Goal: Check status: Check status

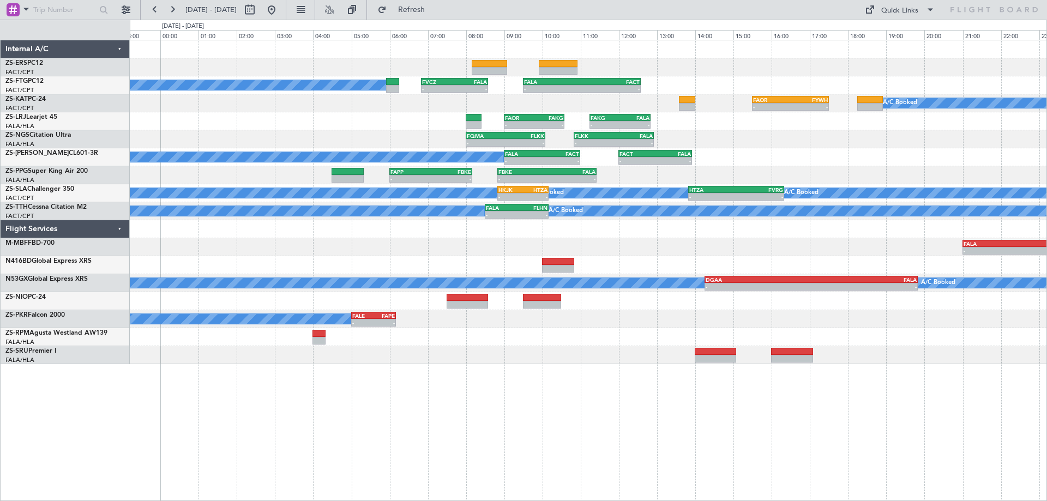
click at [315, 176] on div "A/C Booked A/C Booked A/C Booked A/C Booked - - FVCZ 06:50 Z FALA 08:35 Z - - F…" at bounding box center [588, 202] width 916 height 324
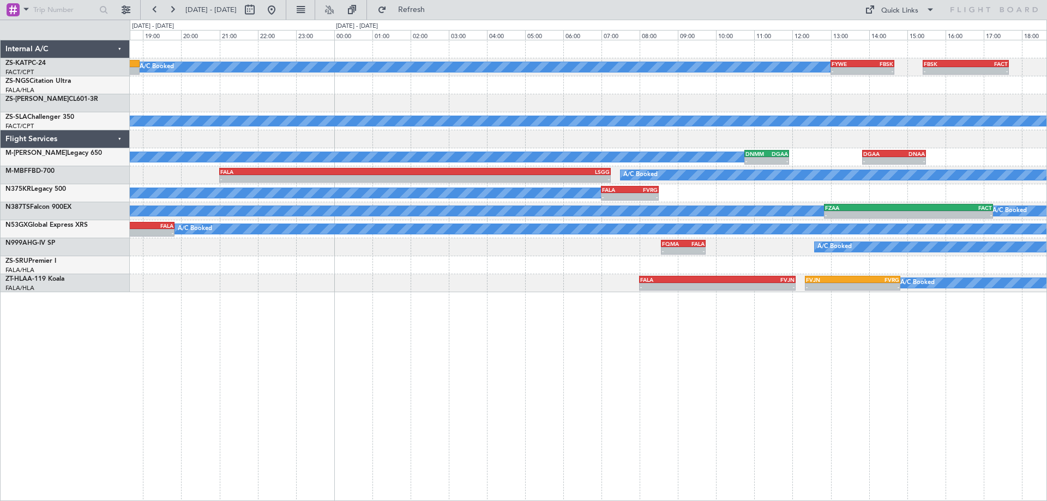
click at [637, 412] on div "A/C Booked A/C Booked - - FYWE 13:00 Z FBSK 14:40 Z - - FBSK 15:25 Z FACT 17:40…" at bounding box center [588, 270] width 917 height 461
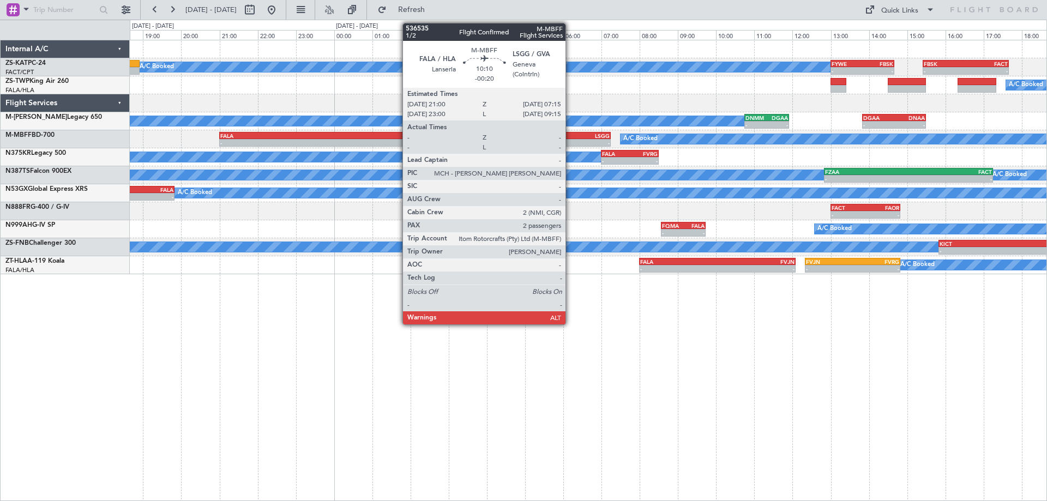
click at [570, 137] on div "LSGG" at bounding box center [512, 135] width 195 height 7
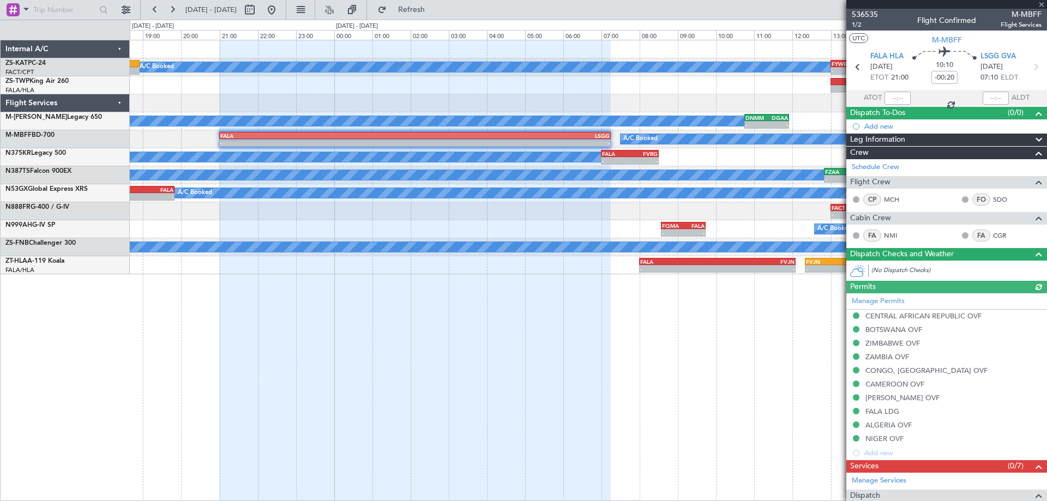
scroll to position [189, 0]
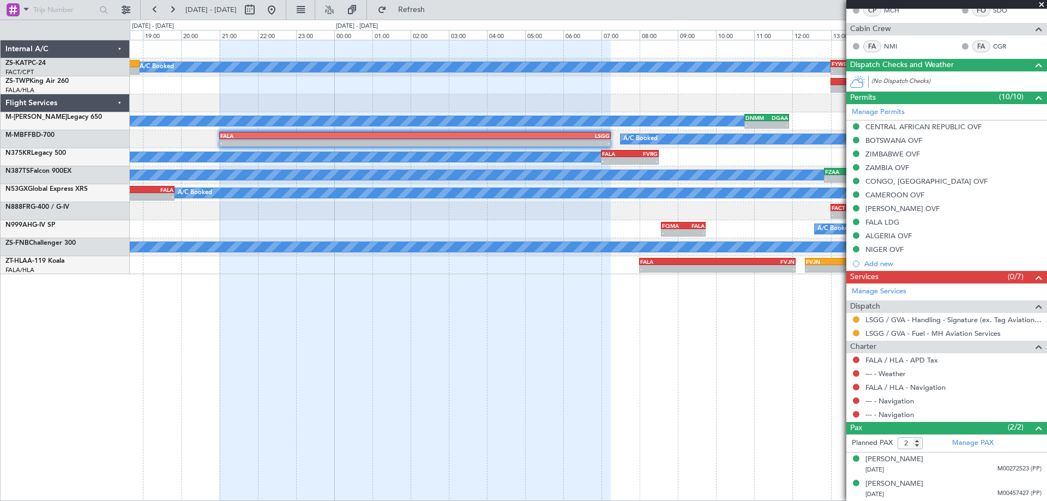
click at [1043, 4] on span at bounding box center [1041, 5] width 11 height 10
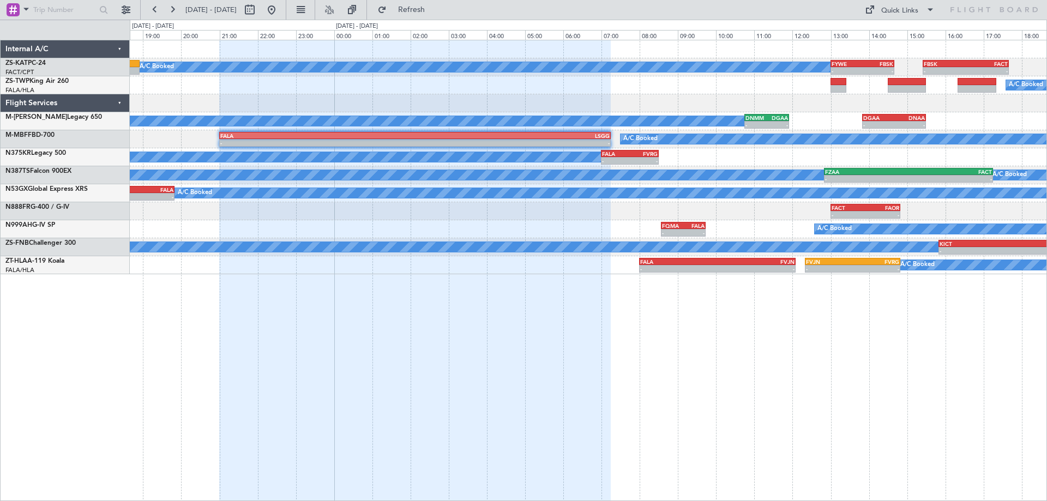
type input "0"
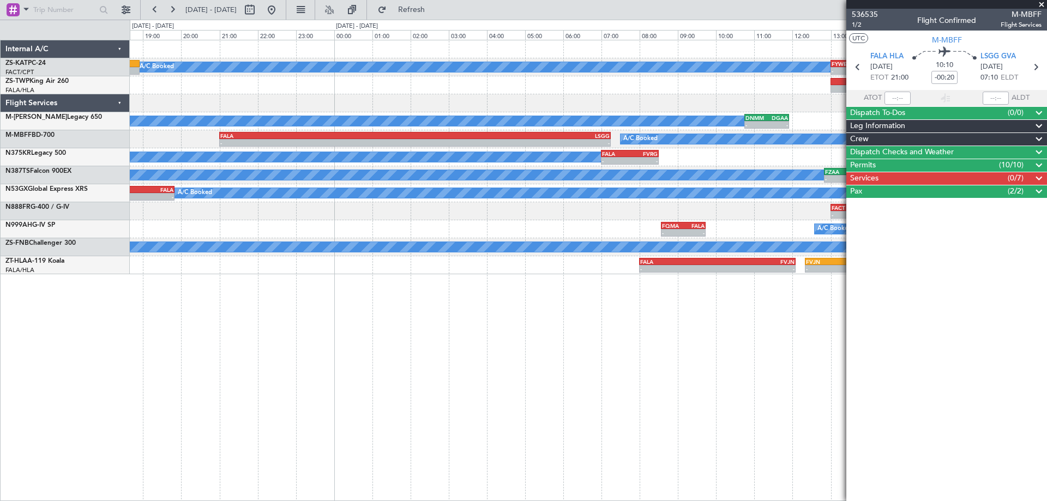
scroll to position [0, 0]
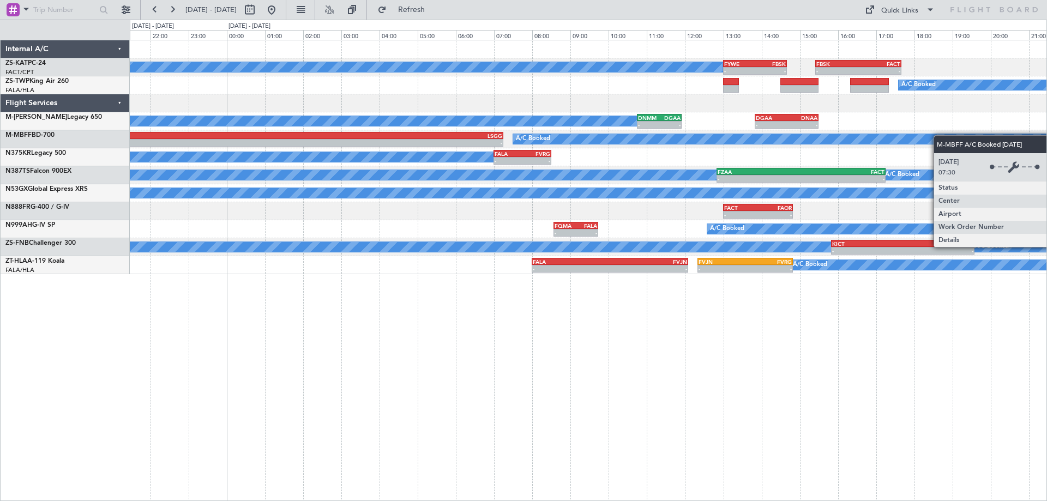
click at [929, 136] on div "A/C Booked A/C Booked - - FYWE 13:00 Z FBSK 14:40 Z - - FBSK 15:25 Z FACT 17:40…" at bounding box center [588, 157] width 916 height 234
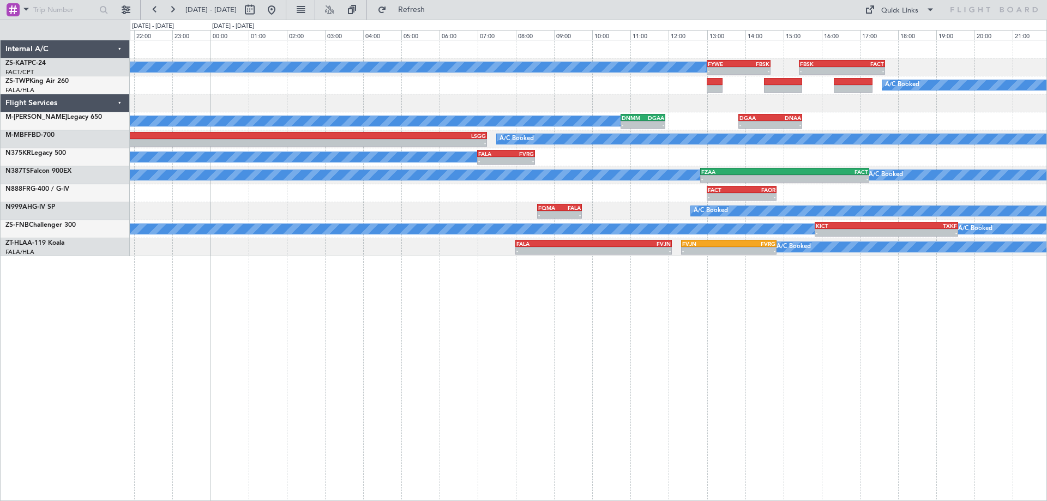
click at [880, 367] on div "A/C Booked A/C Booked - - FYWE 13:00 Z FBSK 14:40 Z - - FBSK 15:25 Z FACT 17:40…" at bounding box center [588, 270] width 917 height 461
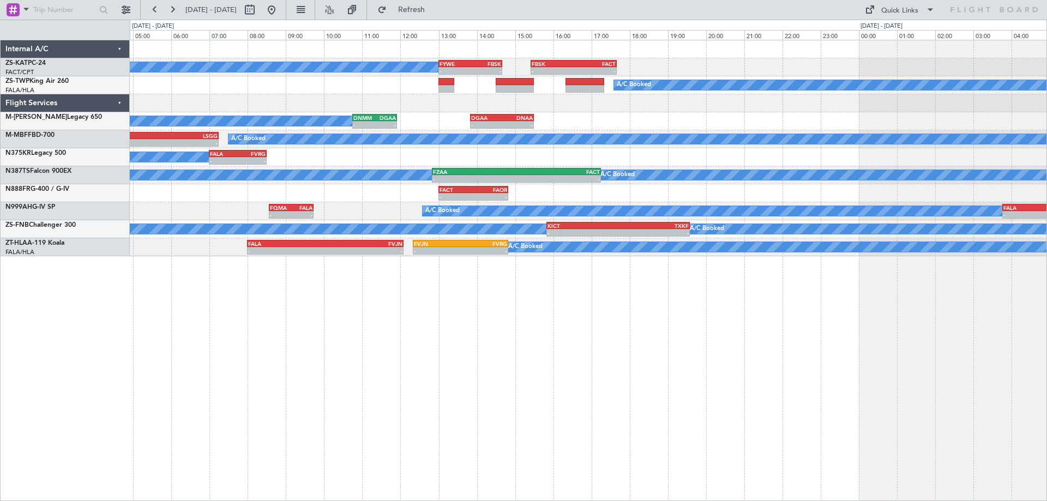
click at [572, 323] on div "A/C Booked A/C Booked - - FYWE 13:00 Z FBSK 14:40 Z - - FBSK 15:25 Z FACT 17:40…" at bounding box center [588, 270] width 917 height 461
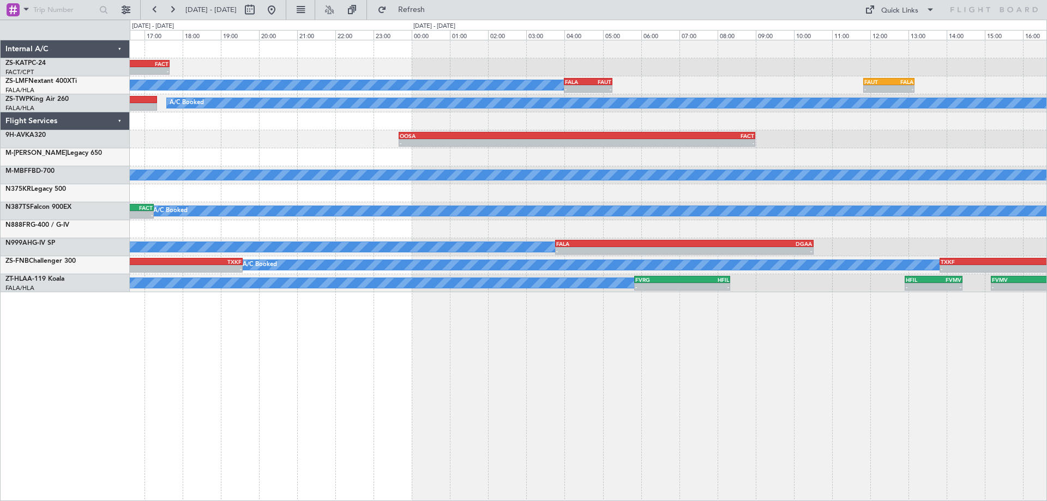
click at [443, 387] on div "- - FBSK 15:25 Z FACT 17:40 Z FYWE 13:00 Z FBSK 14:40 Z - - A/C Booked A/C Book…" at bounding box center [588, 270] width 917 height 461
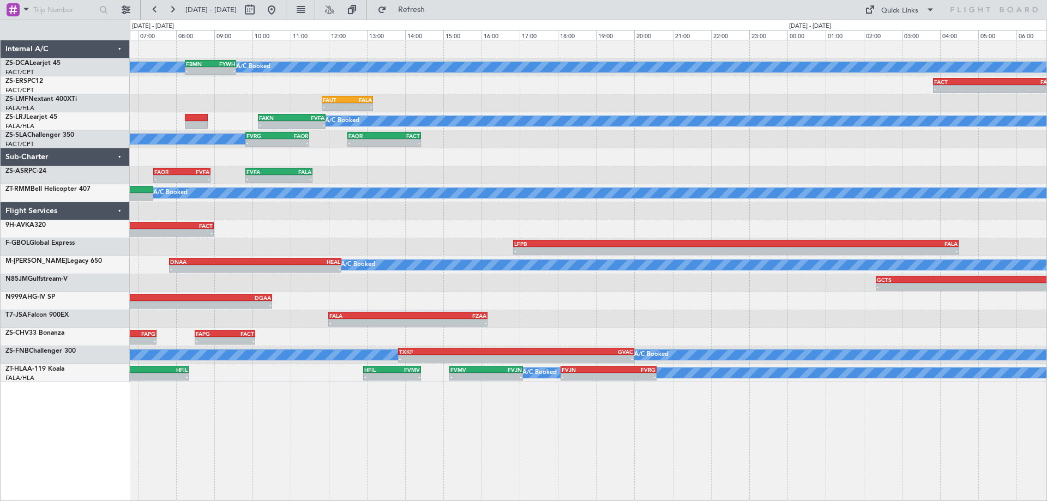
click at [474, 398] on div "A/C Booked A/C Booked - - FBMN 08:15 Z FYWH 09:35 Z - - FACT 03:50 Z FALA 07:00…" at bounding box center [588, 270] width 917 height 461
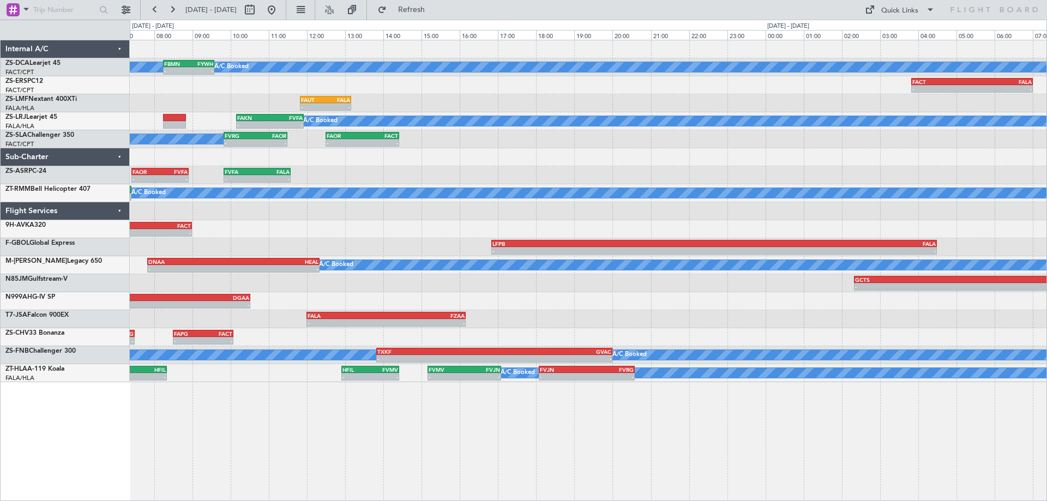
click at [843, 432] on div "A/C Booked A/C Booked - - FBMN 08:15 Z FYWH 09:35 Z - - FACT 03:50 Z FALA 07:00…" at bounding box center [588, 270] width 917 height 461
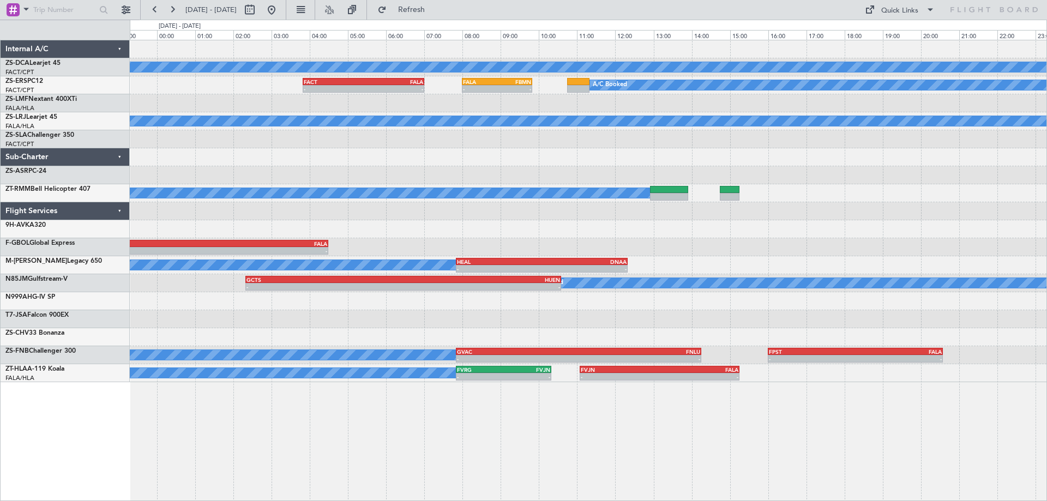
click at [405, 462] on div "A/C Booked - - FACT 03:50 Z FALA 07:00 Z FALA 08:00 Z FBMN 09:50 Z - - A/C Book…" at bounding box center [588, 270] width 917 height 461
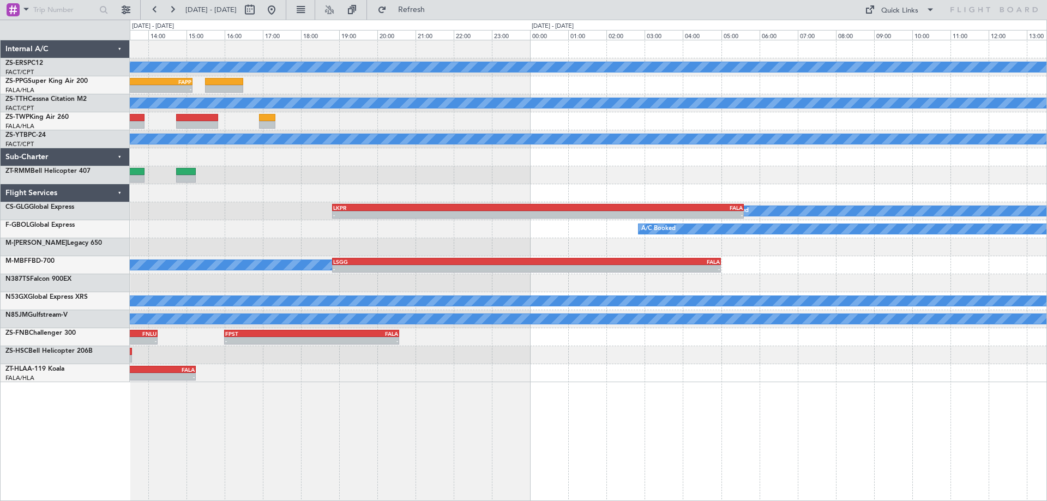
click at [419, 434] on div "A/C Booked FALA 08:00 Z FBMN 09:50 Z - - - - FBKE 12:50 Z FAPP 15:10 Z - - FALA…" at bounding box center [588, 270] width 917 height 461
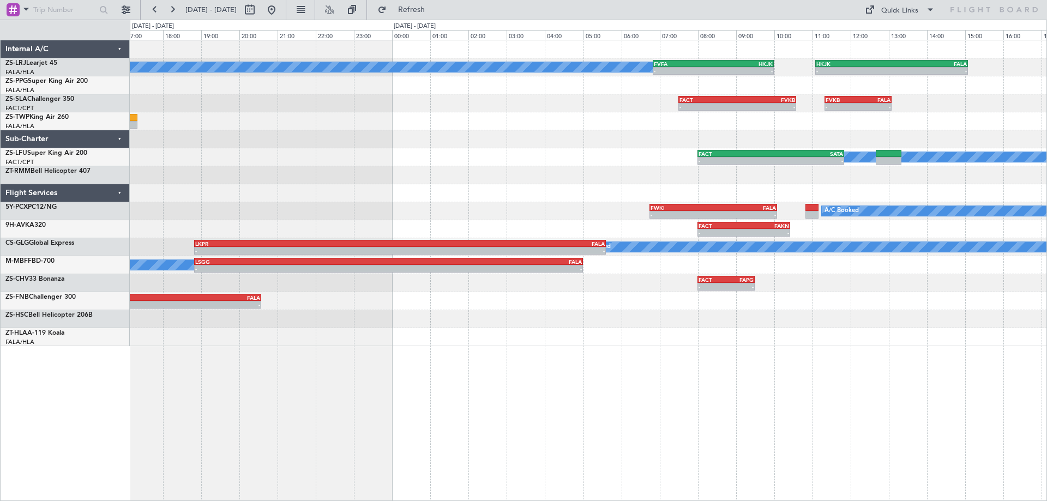
click at [714, 444] on div "A/C Booked - - FVFA 06:50 Z HKJK 10:00 Z - - HKJK 11:05 Z FALA 15:05 Z FBKE 12:…" at bounding box center [588, 270] width 917 height 461
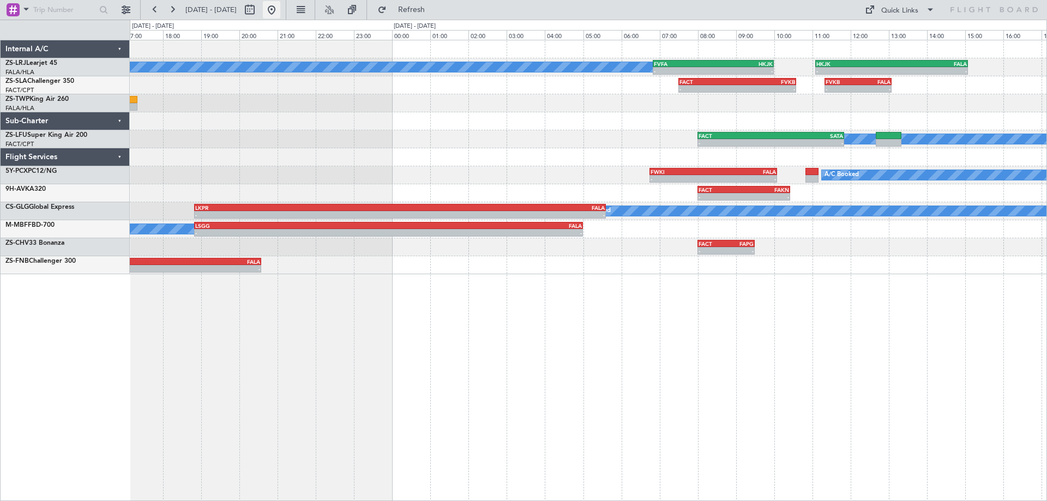
click at [280, 15] on button at bounding box center [271, 9] width 17 height 17
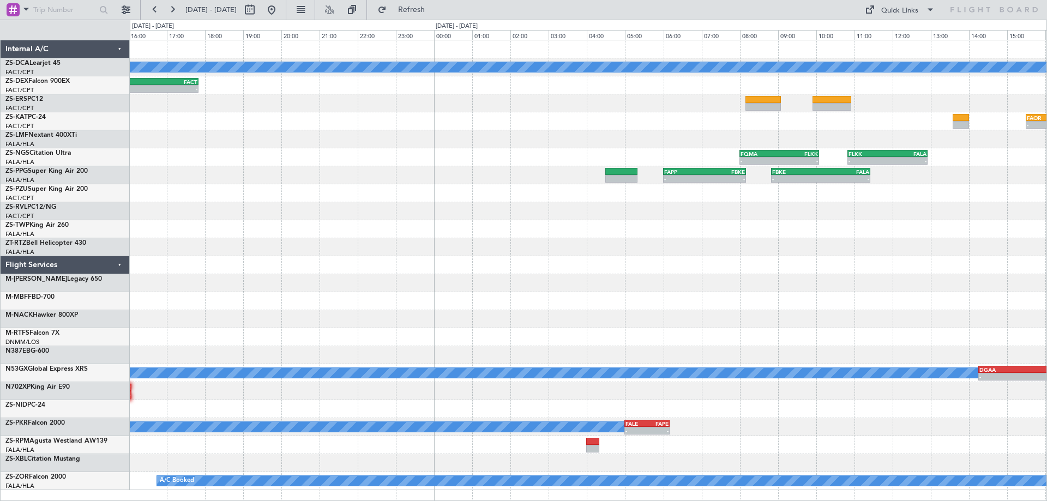
click at [233, 312] on div "- - FALA 11:55 Z FACT 13:50 Z" at bounding box center [588, 319] width 916 height 18
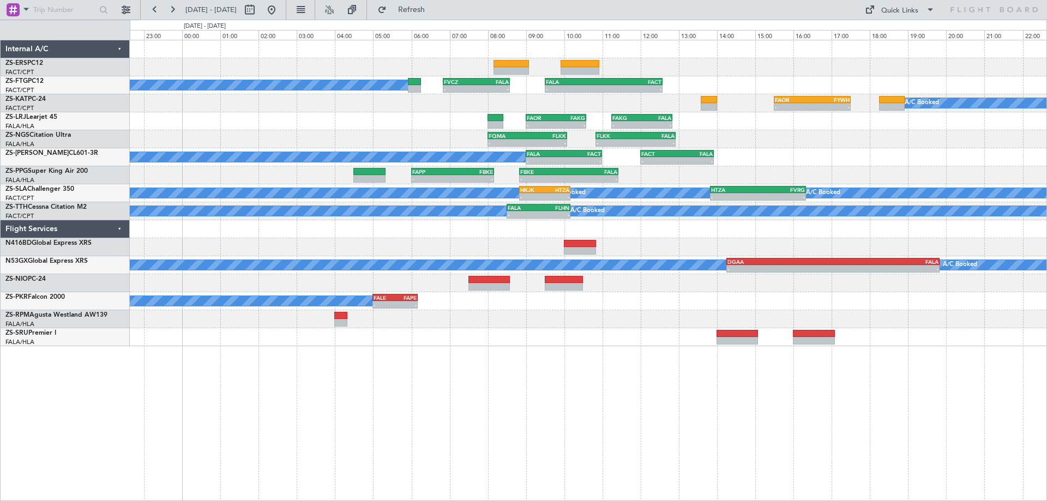
click at [309, 413] on div "A/C Booked A/C Booked A/C Booked A/C Booked - - FVCZ 06:50 Z FALA 08:35 Z - - F…" at bounding box center [588, 270] width 917 height 461
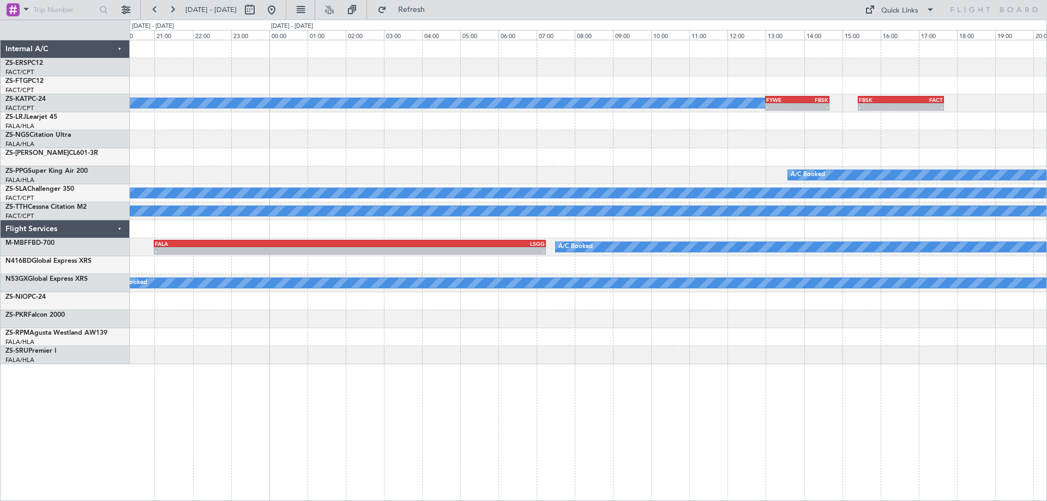
click at [234, 463] on div "A/C Booked A/C Booked - - FYWE 13:00 Z FBSK 14:40 Z - - FBSK 15:25 Z FACT 17:40…" at bounding box center [588, 270] width 917 height 461
